Goal: Transaction & Acquisition: Purchase product/service

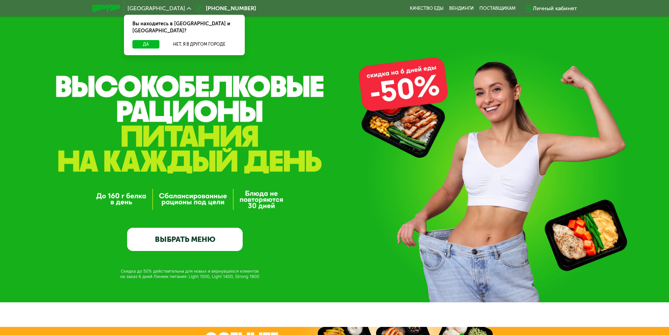
click at [551, 9] on div "Личный кабинет" at bounding box center [555, 8] width 44 height 8
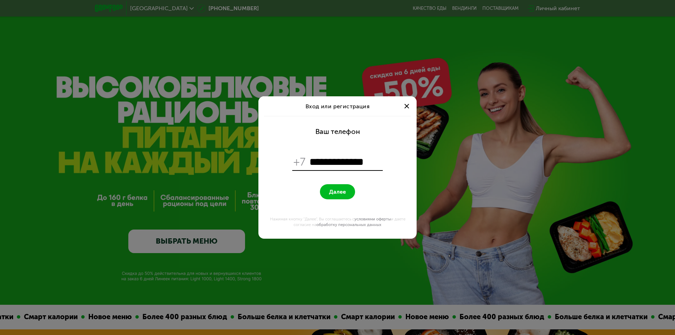
type input "**********"
click at [336, 197] on button "Далее" at bounding box center [337, 191] width 35 height 15
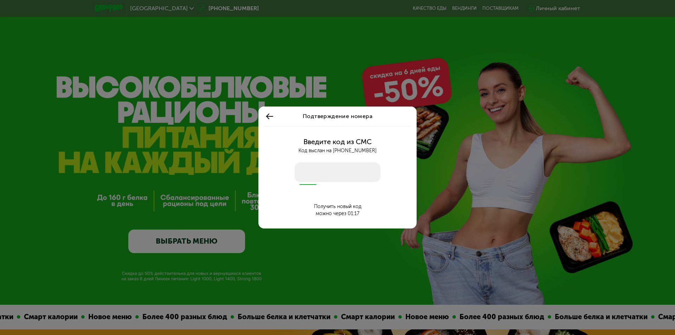
drag, startPoint x: 312, startPoint y: 170, endPoint x: 315, endPoint y: 175, distance: 6.0
click at [312, 170] on input "number" at bounding box center [337, 172] width 86 height 20
type input "****"
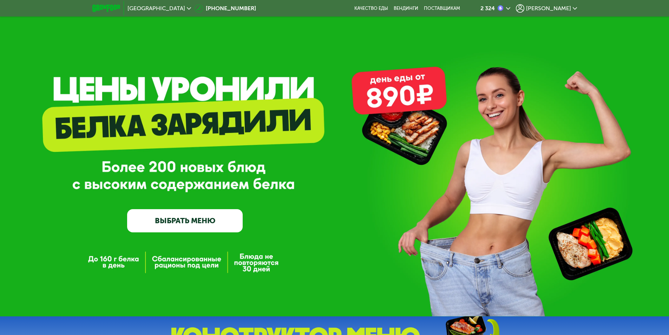
click at [576, 9] on icon at bounding box center [575, 8] width 4 height 4
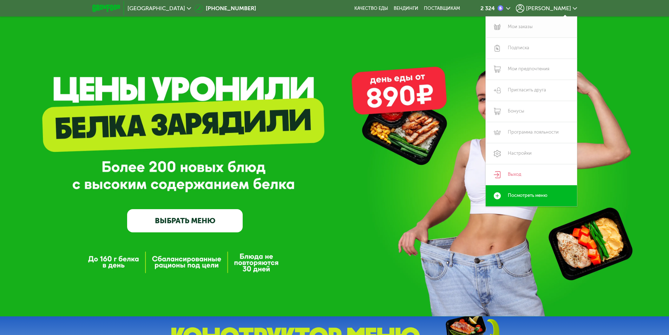
click at [522, 25] on link "Мои заказы" at bounding box center [531, 27] width 91 height 21
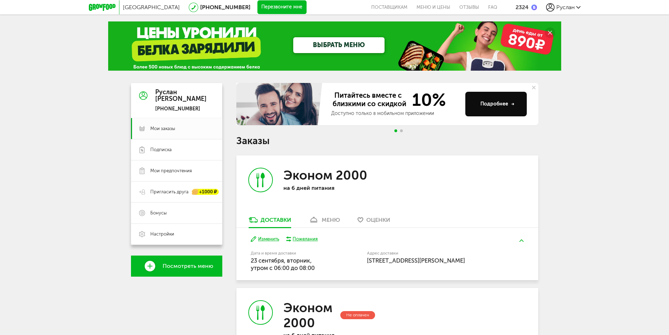
click at [188, 271] on link "Посмотреть меню" at bounding box center [176, 265] width 91 height 21
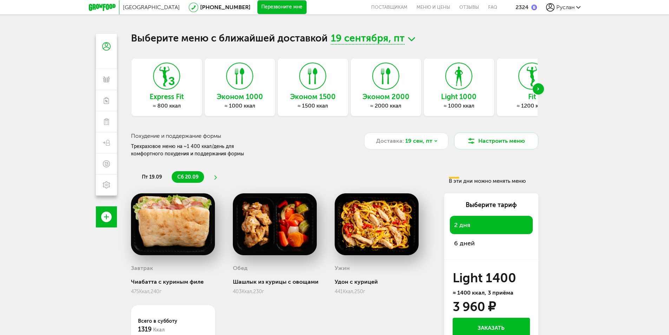
click at [409, 42] on icon at bounding box center [411, 39] width 7 height 9
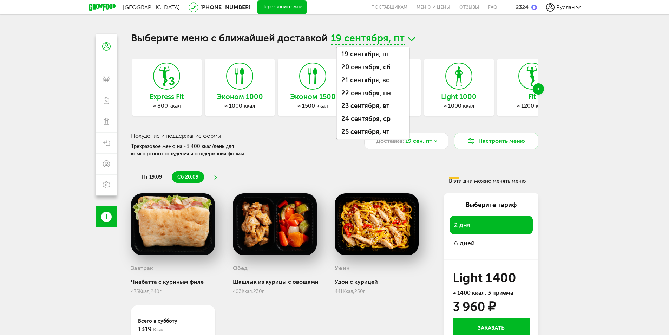
click at [576, 72] on div "Москва [PHONE_NUMBER] Перезвоните мне поставщикам Меню и цены Отзывы FAQ 2324 […" at bounding box center [334, 198] width 669 height 397
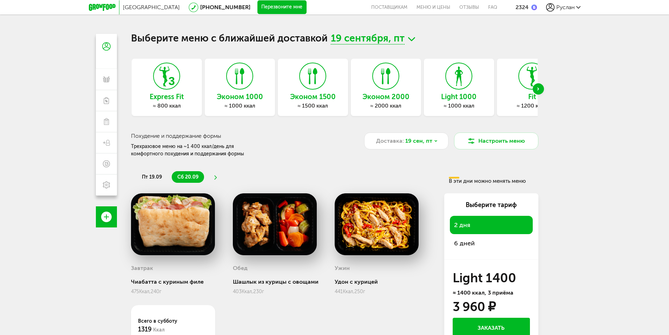
click at [542, 87] on div "Next slide" at bounding box center [538, 88] width 11 height 11
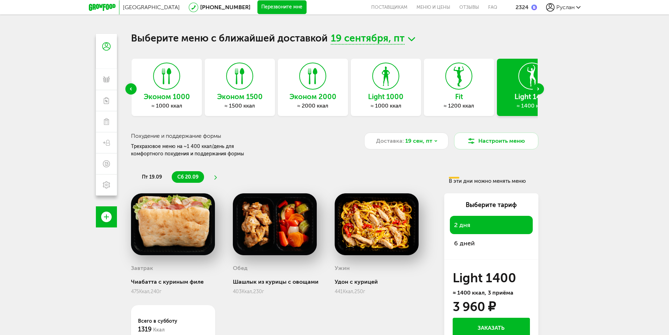
click at [385, 84] on icon at bounding box center [386, 76] width 26 height 26
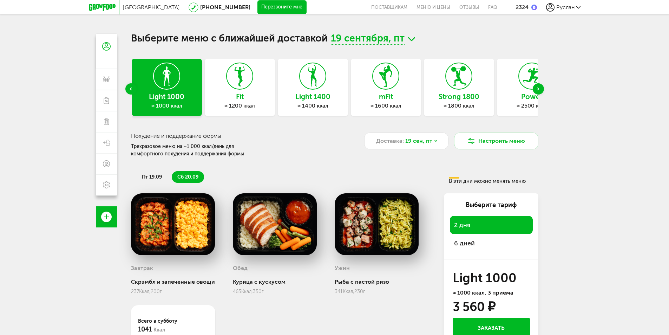
click at [314, 86] on icon at bounding box center [313, 76] width 26 height 26
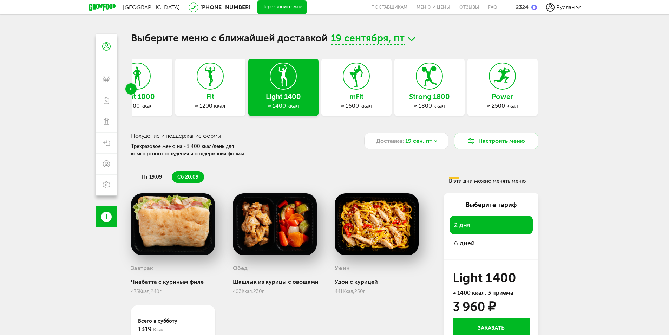
click at [356, 87] on use at bounding box center [356, 75] width 13 height 21
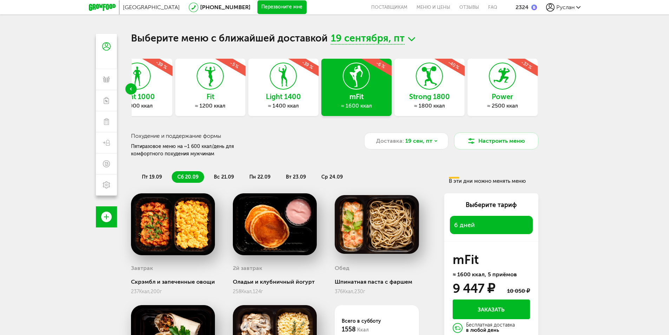
click at [151, 83] on div "Light 1000 ≈ 1000 ккал -39 %" at bounding box center [137, 87] width 70 height 57
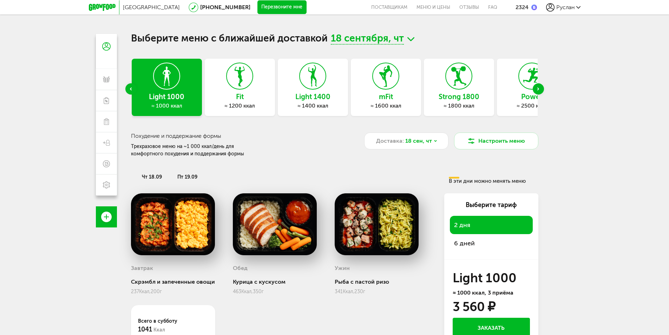
click at [130, 89] on use "Previous slide" at bounding box center [131, 88] width 2 height 3
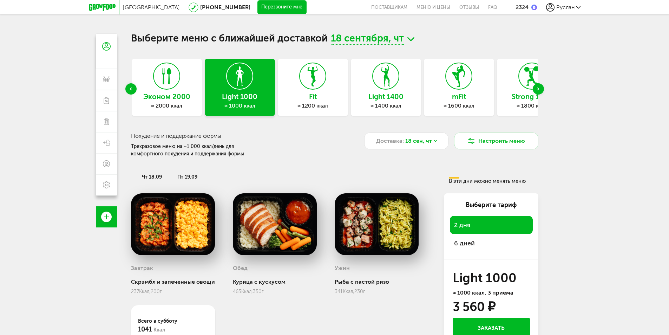
click at [240, 80] on icon at bounding box center [240, 76] width 26 height 26
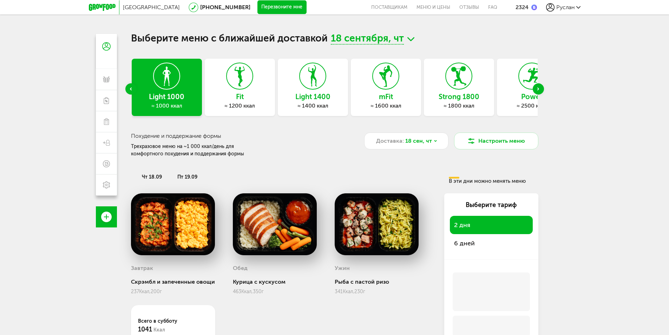
click at [130, 86] on div "Previous slide" at bounding box center [130, 88] width 11 height 11
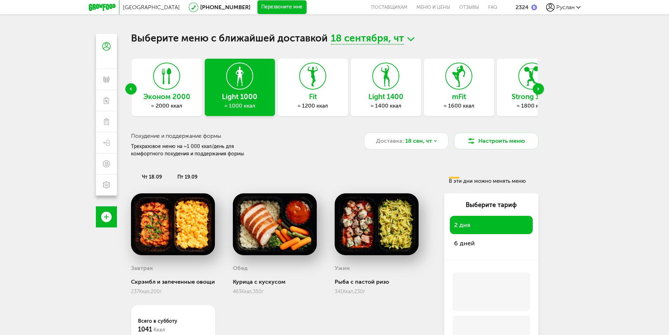
click at [164, 94] on h3 "Эконом 2000" at bounding box center [167, 97] width 70 height 8
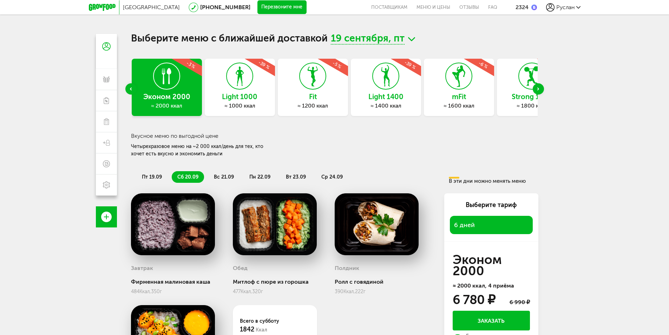
click at [246, 86] on icon at bounding box center [240, 76] width 26 height 26
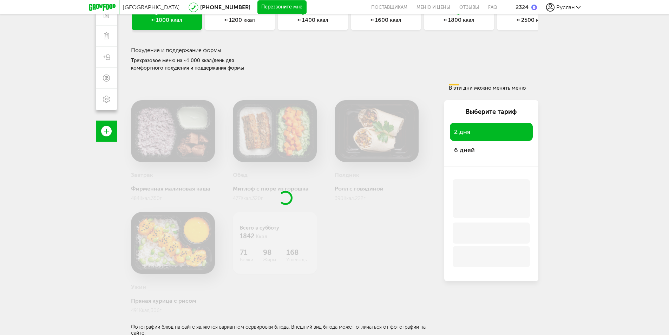
scroll to position [87, 0]
click at [463, 148] on span "6 дней" at bounding box center [491, 149] width 74 height 10
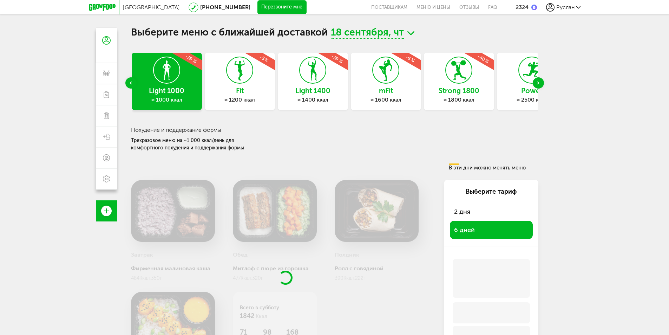
scroll to position [0, 0]
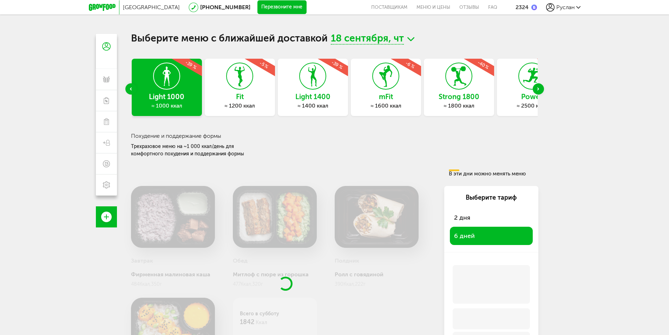
click at [130, 88] on icon "Previous slide" at bounding box center [131, 88] width 2 height 3
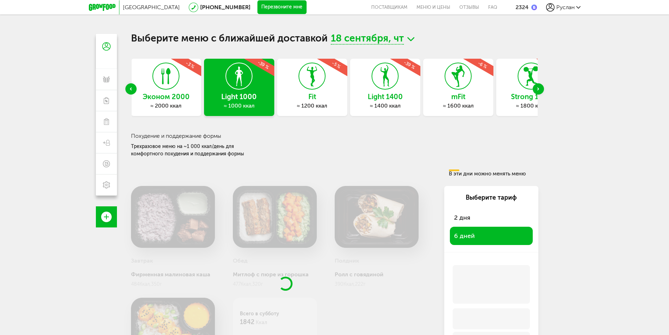
click at [175, 89] on icon at bounding box center [166, 76] width 26 height 26
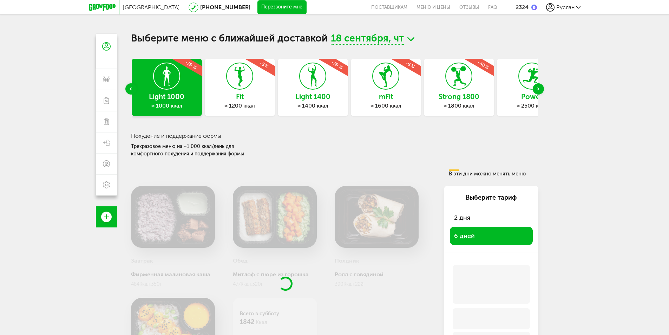
click at [132, 90] on div "Previous slide" at bounding box center [130, 88] width 11 height 11
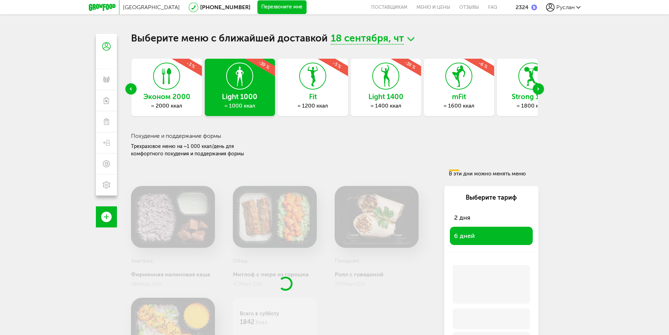
click at [157, 91] on div "Эконом 2000 ≈ 2000 ккал -3 %" at bounding box center [167, 87] width 70 height 57
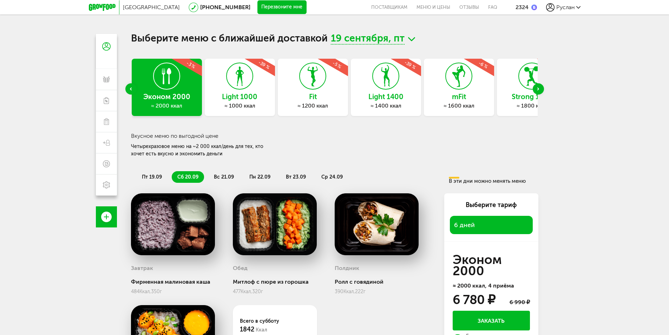
click at [258, 7] on button "Перезвоните мне" at bounding box center [282, 7] width 49 height 14
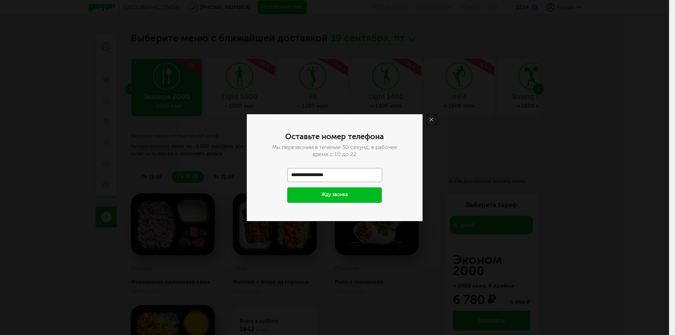
type input "**********"
click at [360, 195] on button "Жду звонка" at bounding box center [334, 194] width 95 height 15
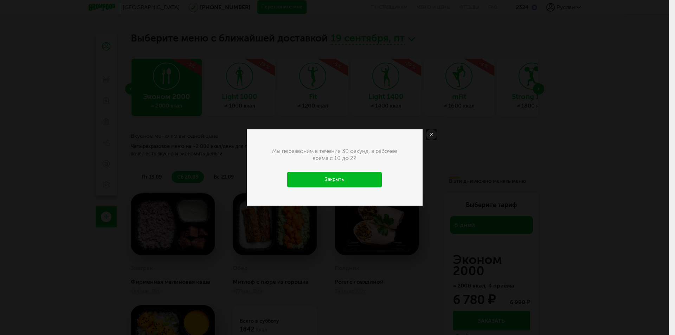
click at [344, 181] on link "Закрыть" at bounding box center [334, 179] width 95 height 15
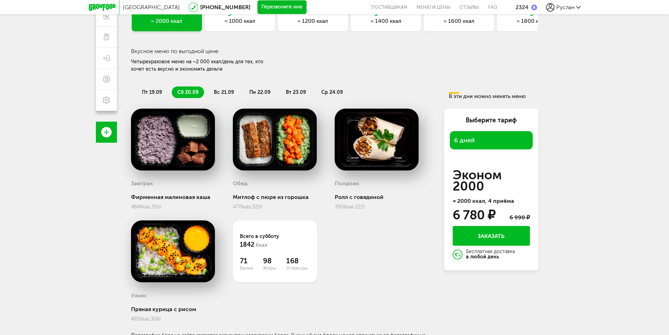
scroll to position [94, 0]
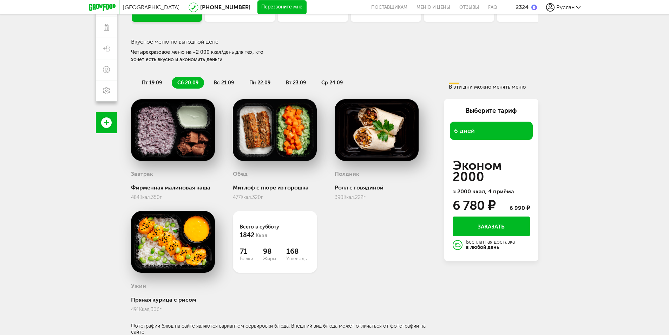
click at [385, 271] on div "Завтрак Фирменная малиновая каша 484 Ккал, 350 г Обед Митлоф с пюре из горошка …" at bounding box center [282, 216] width 302 height 235
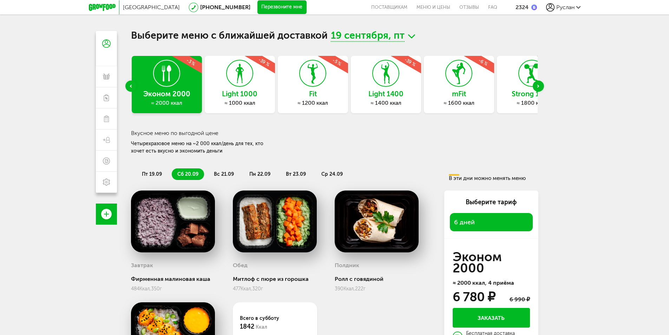
scroll to position [0, 0]
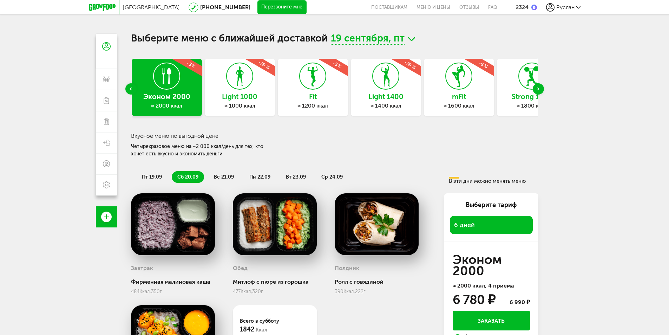
click at [245, 91] on div "Light 1000 ≈ 1000 ккал -39 %" at bounding box center [240, 87] width 70 height 57
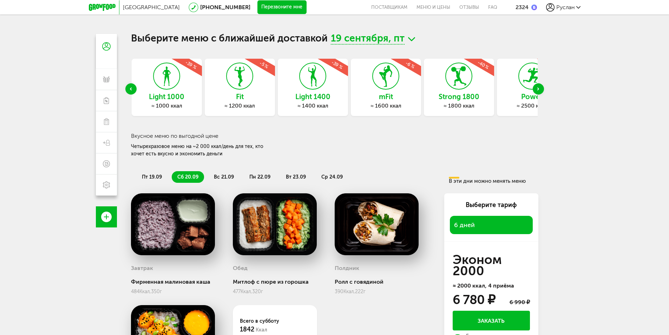
click at [168, 90] on div "Light 1000 ≈ 1000 ккал -39 %" at bounding box center [167, 87] width 70 height 57
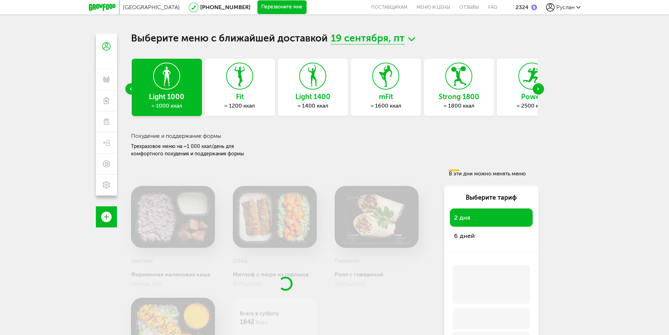
click at [128, 88] on div "Previous slide" at bounding box center [130, 88] width 11 height 11
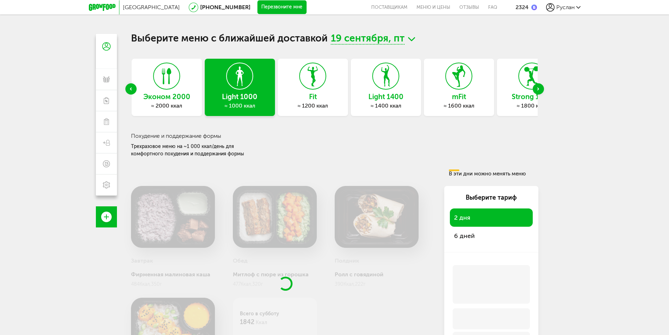
click at [128, 88] on div "Previous slide" at bounding box center [130, 88] width 11 height 11
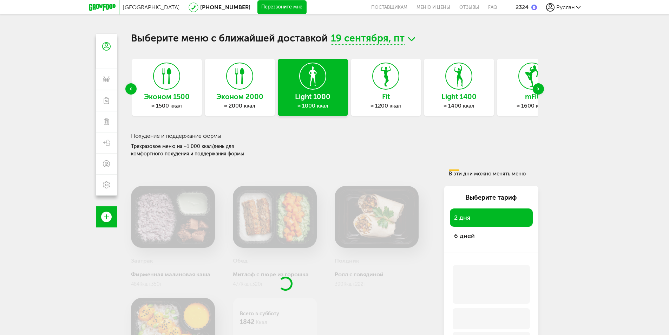
click at [247, 96] on h3 "Эконом 2000" at bounding box center [240, 97] width 70 height 8
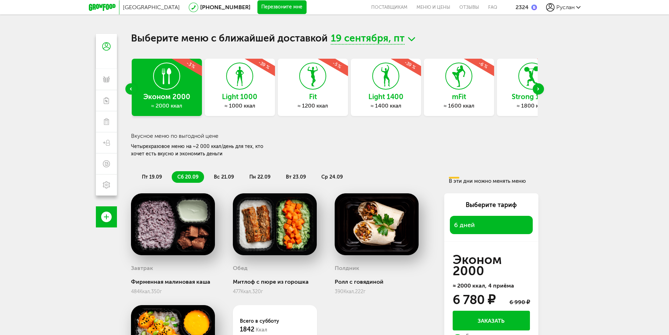
click at [233, 83] on icon at bounding box center [240, 76] width 26 height 26
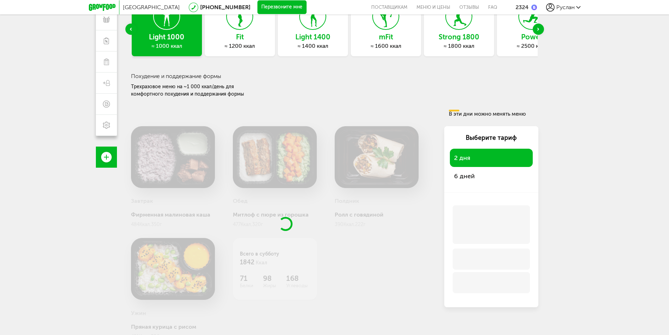
scroll to position [17, 0]
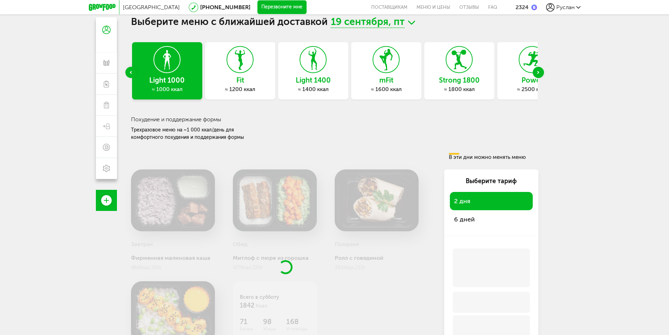
click at [237, 67] on icon at bounding box center [240, 59] width 26 height 26
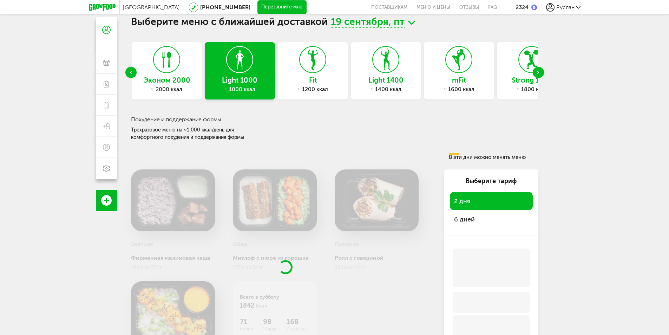
click at [303, 67] on icon at bounding box center [313, 59] width 26 height 26
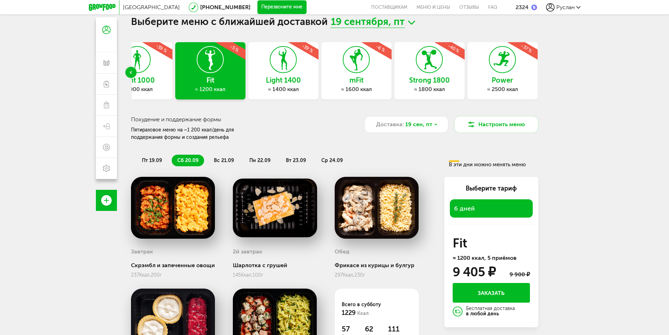
click at [130, 73] on icon "Previous slide" at bounding box center [131, 72] width 2 height 3
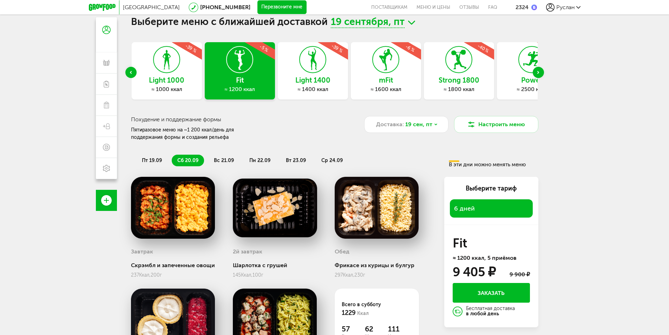
click at [130, 73] on icon "Previous slide" at bounding box center [131, 72] width 2 height 3
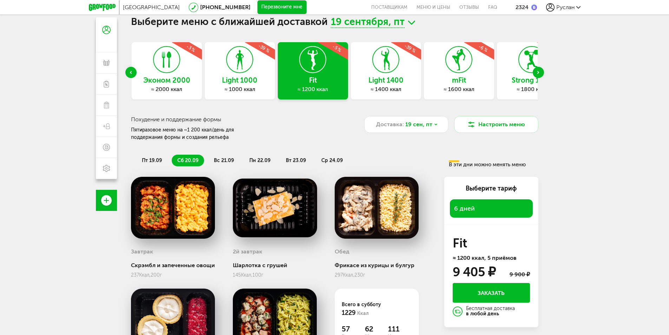
click at [130, 73] on icon "Previous slide" at bounding box center [131, 72] width 2 height 3
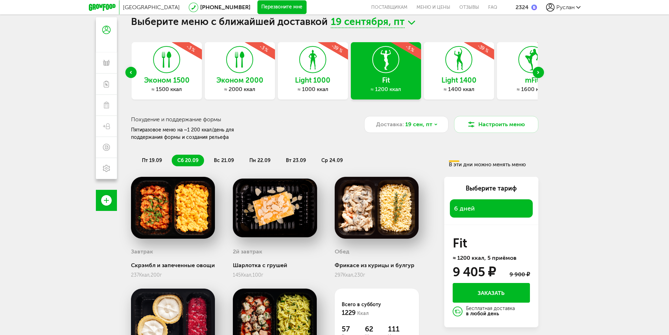
click at [131, 71] on icon "Previous slide" at bounding box center [131, 72] width 2 height 3
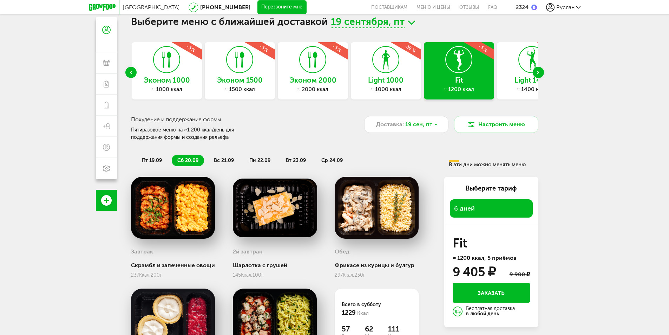
click at [130, 70] on div "Previous slide" at bounding box center [130, 72] width 11 height 11
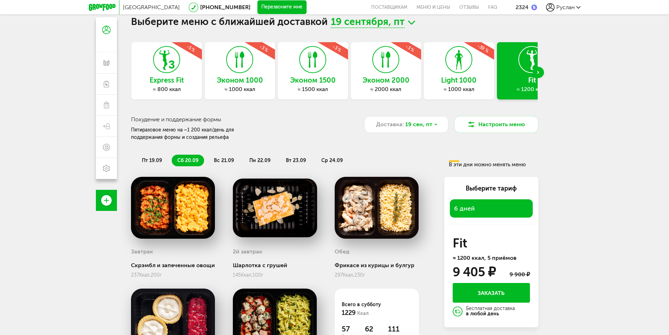
click at [338, 68] on div "Эконом 1500 ≈ 1500 ккал -3 %" at bounding box center [313, 70] width 70 height 57
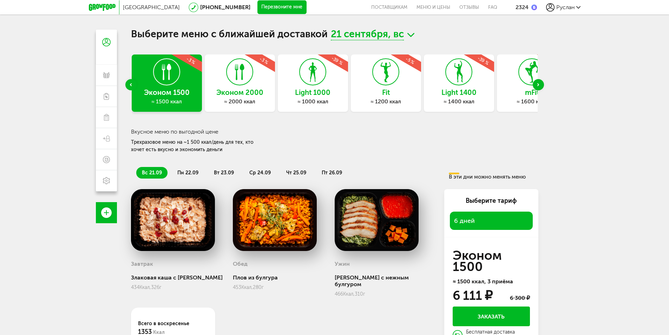
scroll to position [0, 0]
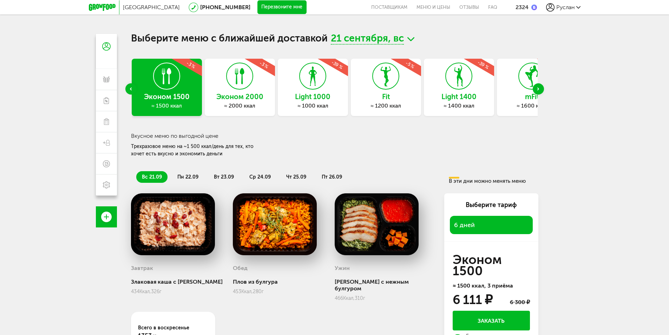
click at [131, 87] on div "Previous slide" at bounding box center [130, 88] width 11 height 11
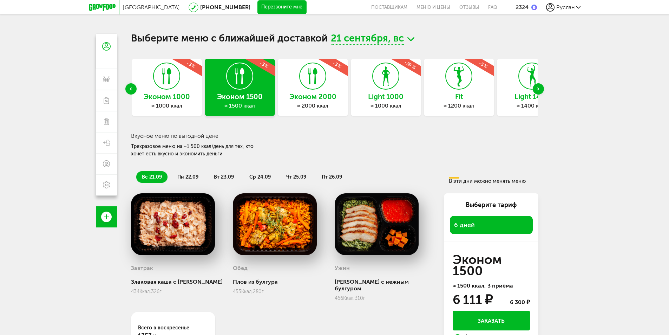
click at [177, 91] on div "Эконом 1000 ≈ 1000 ккал -3 %" at bounding box center [167, 87] width 70 height 57
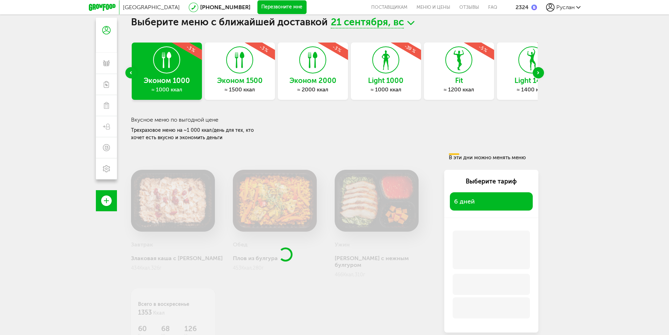
scroll to position [35, 0]
